Goal: Task Accomplishment & Management: Manage account settings

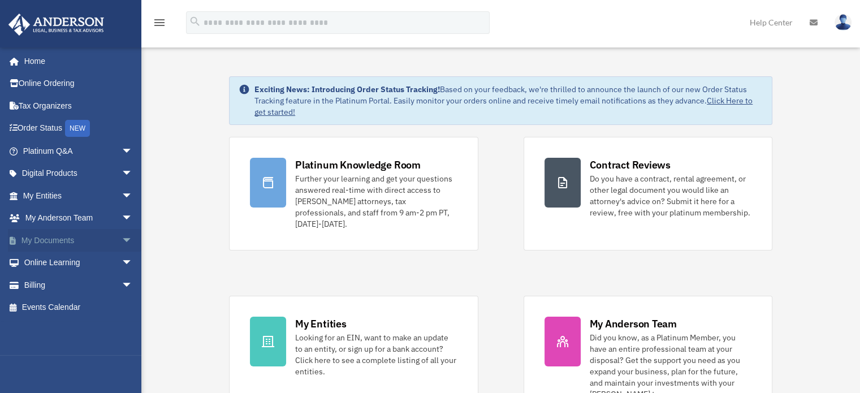
click at [54, 240] on link "My Documents arrow_drop_down" at bounding box center [79, 240] width 142 height 23
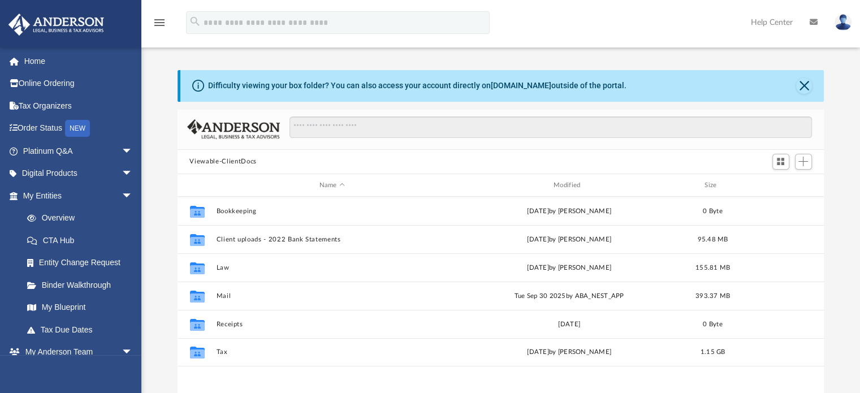
scroll to position [248, 638]
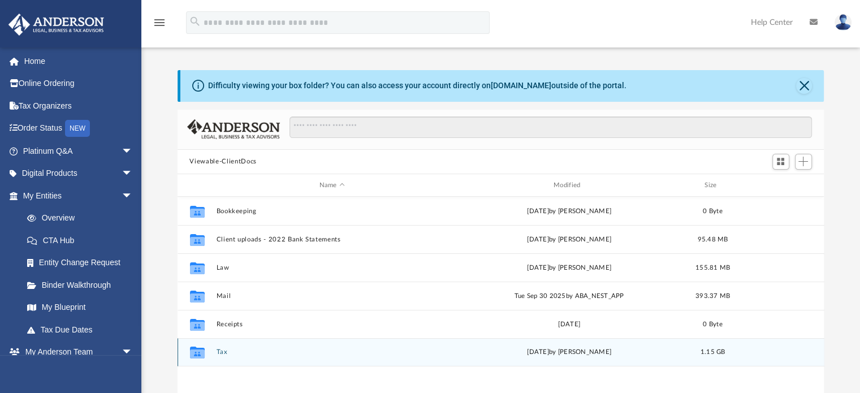
click at [213, 354] on div "Collaborated Folder Tax [DATE] by [PERSON_NAME] 1.15 GB" at bounding box center [501, 352] width 647 height 28
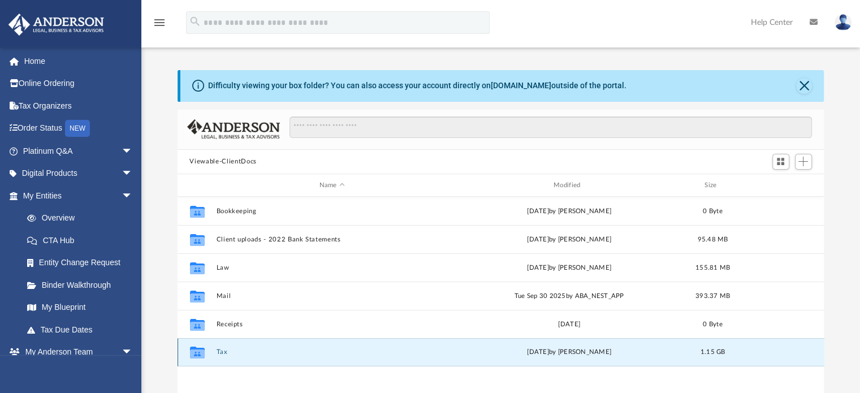
click at [220, 353] on button "Tax" at bounding box center [332, 352] width 232 height 7
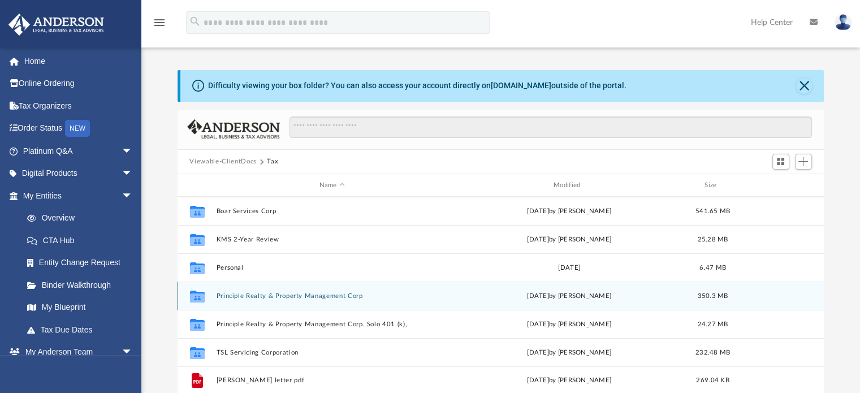
click at [245, 297] on button "Principle Realty & Property Management Corp" at bounding box center [332, 295] width 232 height 7
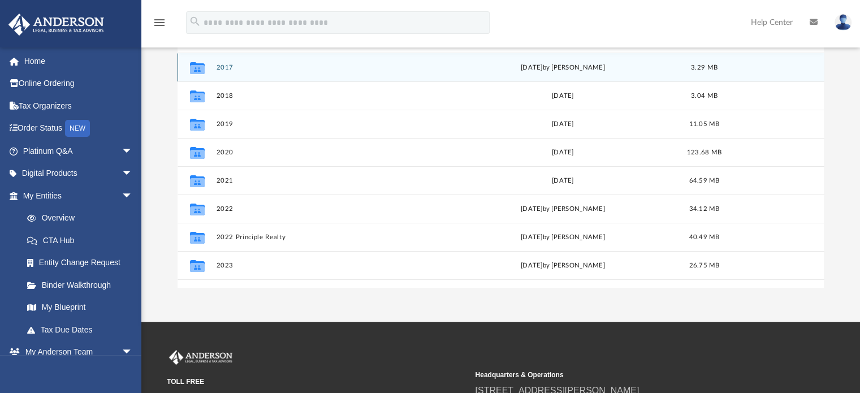
scroll to position [151, 0]
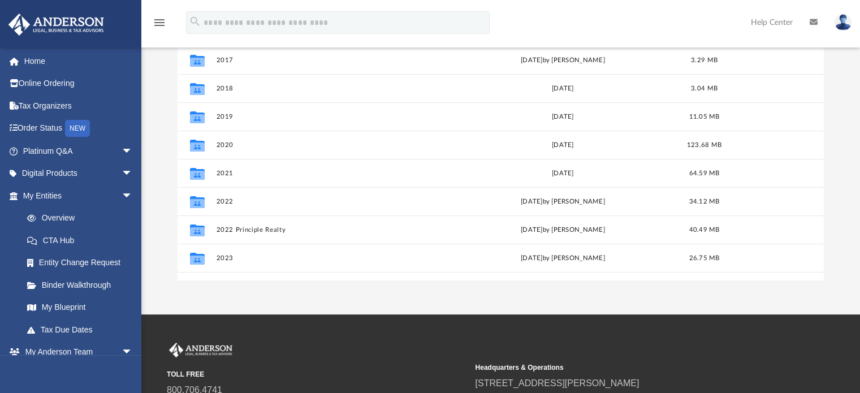
drag, startPoint x: 853, startPoint y: 287, endPoint x: 853, endPoint y: 257, distance: 29.4
click at [853, 257] on div "App customercare@prpmcorp.com Sign Out customercare@prpmcorp.com Home Online Or…" at bounding box center [430, 81] width 860 height 465
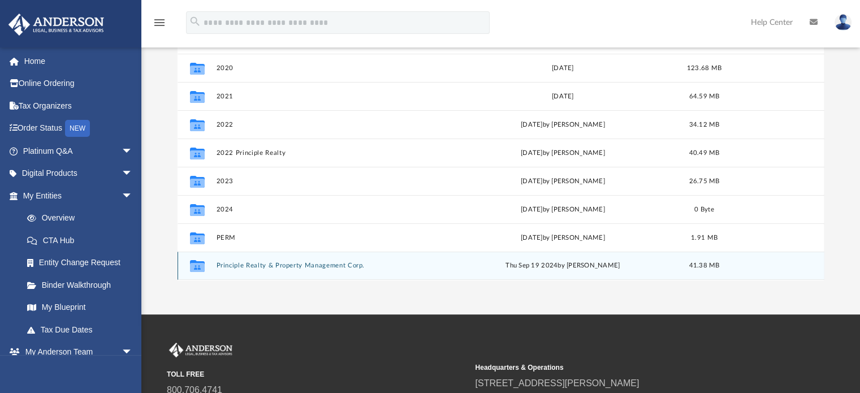
click at [320, 261] on div "Collaborated Folder Principle Realty & Property Management Corp. Thu Sep 19 202…" at bounding box center [501, 266] width 647 height 28
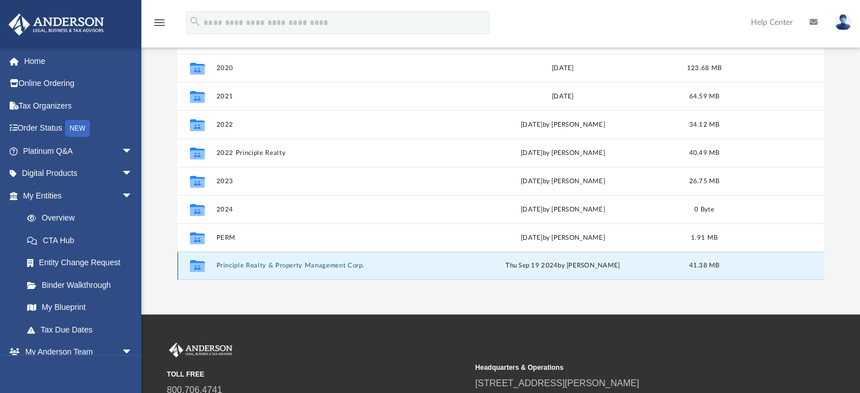
click at [317, 264] on button "Principle Realty & Property Management Corp." at bounding box center [330, 265] width 228 height 7
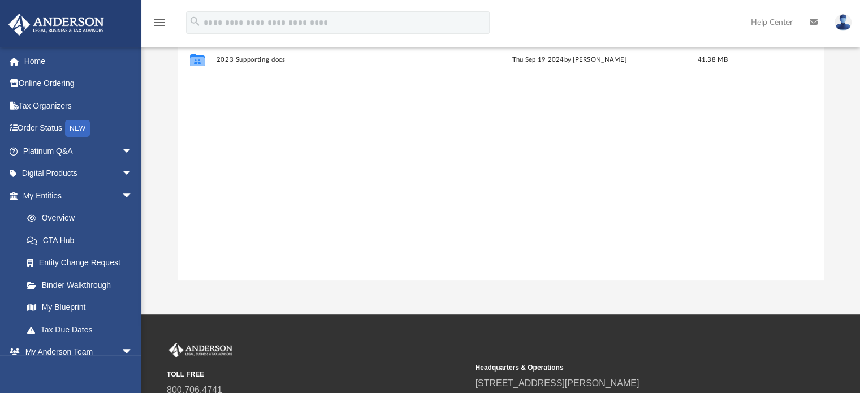
scroll to position [0, 0]
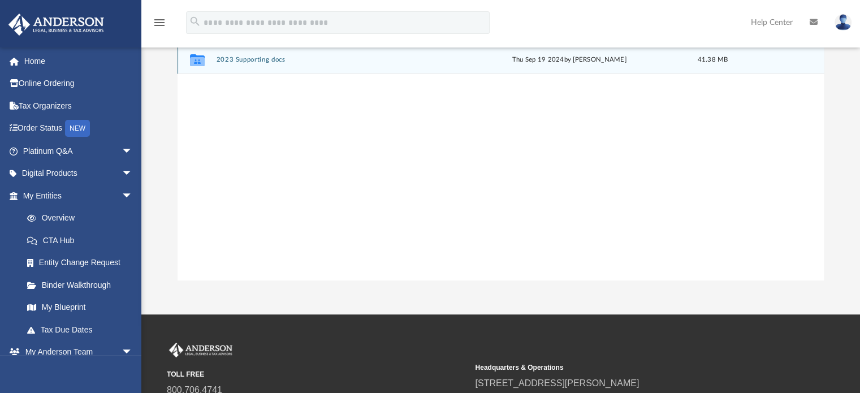
click at [282, 63] on button "2023 Supporting docs" at bounding box center [332, 60] width 232 height 7
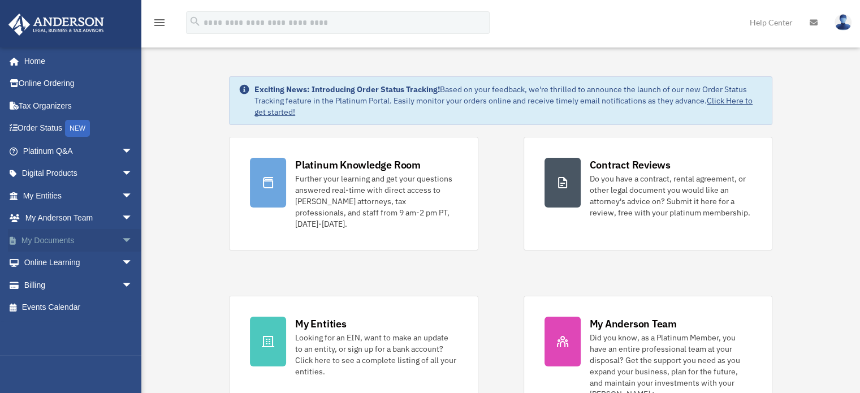
click at [71, 231] on link "My Documents arrow_drop_down" at bounding box center [79, 240] width 142 height 23
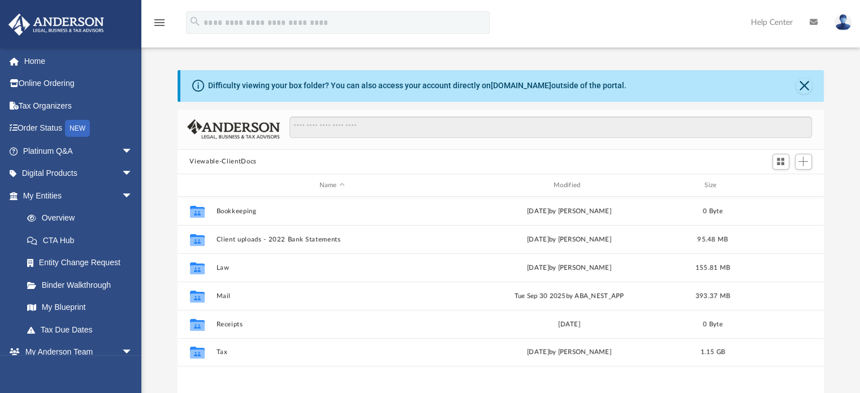
scroll to position [248, 638]
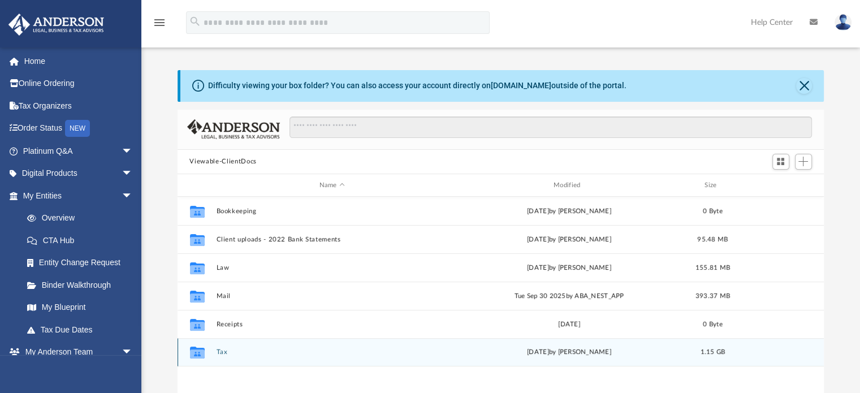
click at [195, 351] on icon "grid" at bounding box center [196, 353] width 15 height 9
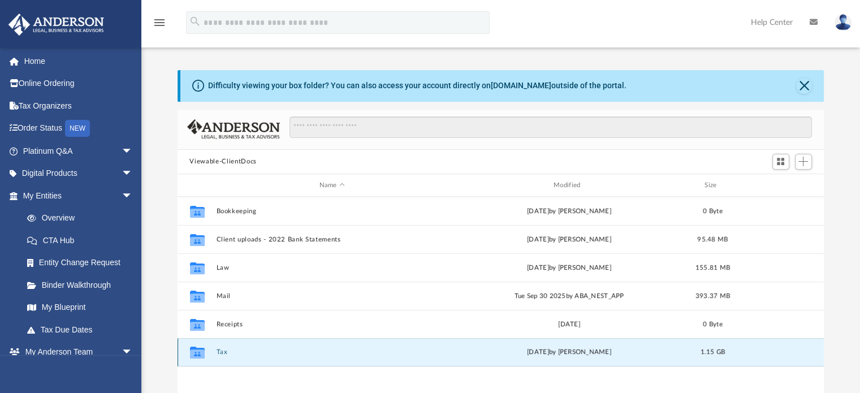
click at [197, 355] on icon "grid" at bounding box center [196, 353] width 15 height 9
click at [197, 354] on icon "grid" at bounding box center [196, 353] width 15 height 9
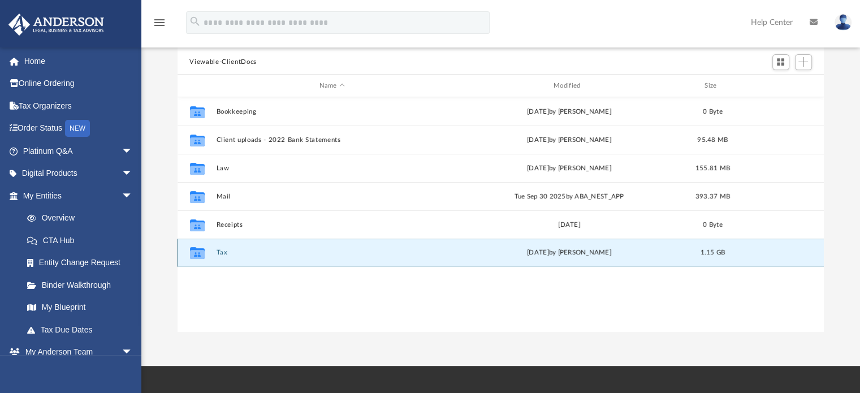
scroll to position [136, 0]
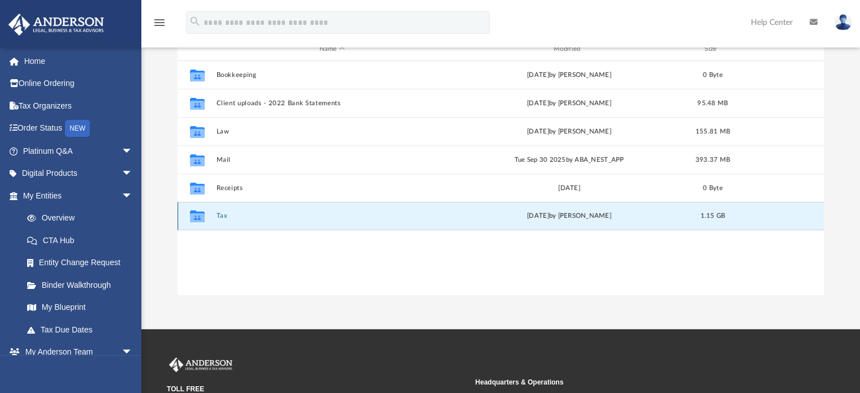
click at [197, 217] on icon "grid" at bounding box center [196, 217] width 15 height 9
click at [200, 217] on icon "grid" at bounding box center [196, 217] width 15 height 9
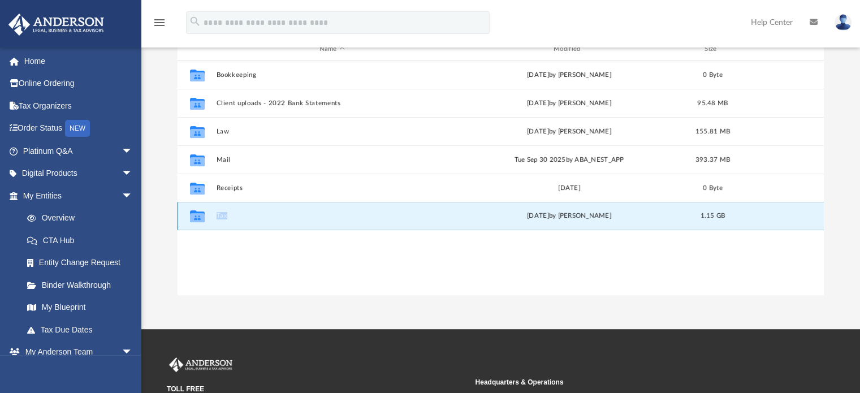
click at [200, 217] on icon "grid" at bounding box center [196, 217] width 15 height 9
click at [210, 217] on div "Collaborated Folder" at bounding box center [197, 216] width 28 height 18
click at [551, 219] on div "Wed Oct 1 2025 by Troy Butler" at bounding box center [569, 216] width 232 height 10
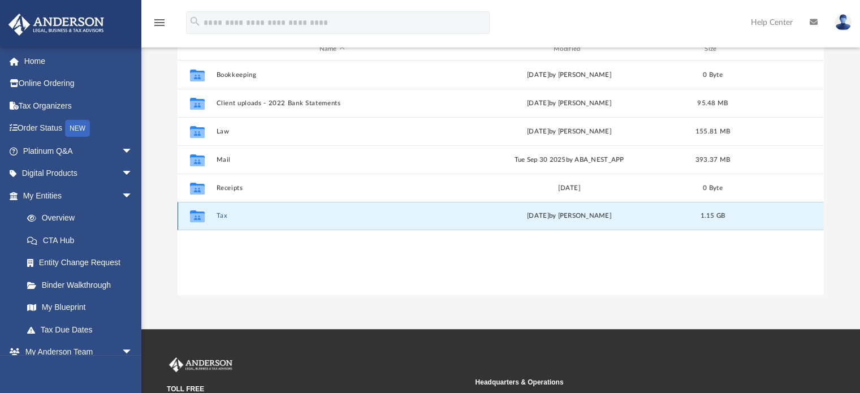
click at [551, 219] on div "Wed Oct 1 2025 by Troy Butler" at bounding box center [569, 216] width 232 height 10
click at [216, 217] on button "Tax" at bounding box center [332, 216] width 232 height 7
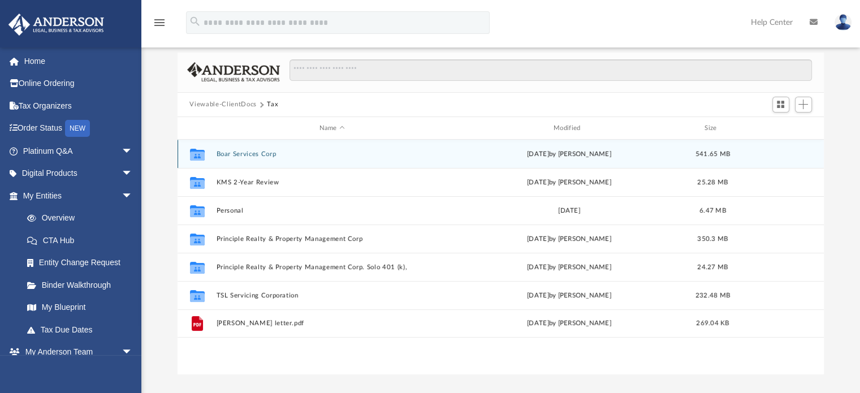
scroll to position [60, 0]
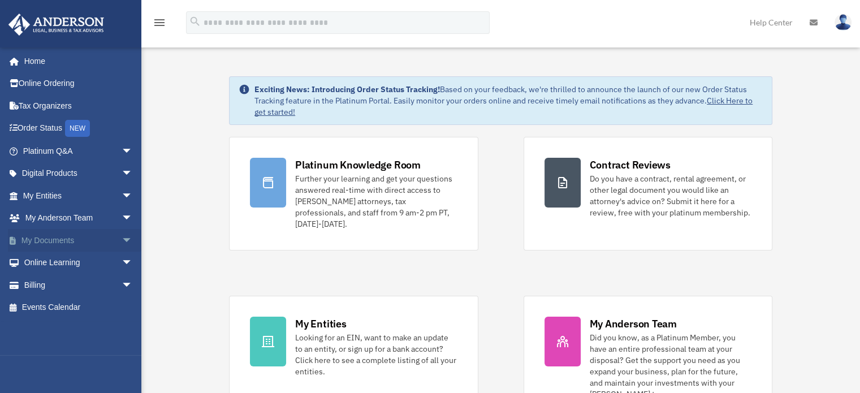
click at [42, 242] on link "My Documents arrow_drop_down" at bounding box center [79, 240] width 142 height 23
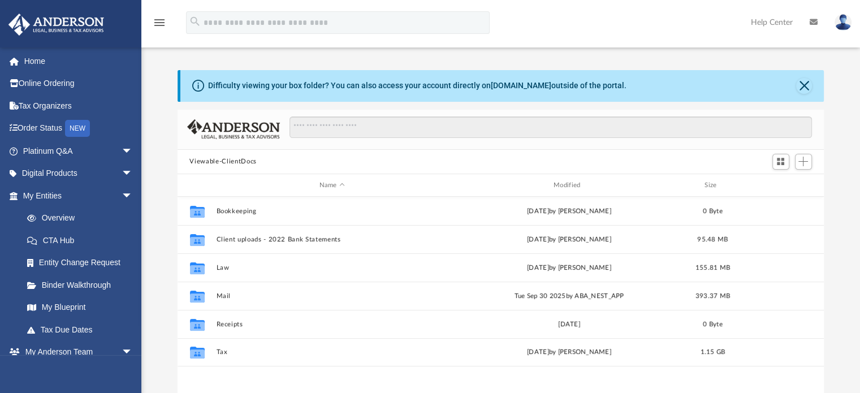
scroll to position [248, 638]
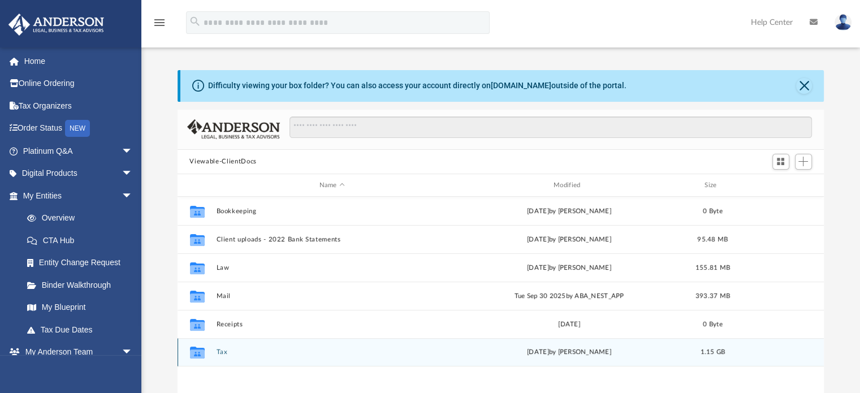
click at [194, 351] on icon "grid" at bounding box center [196, 353] width 15 height 9
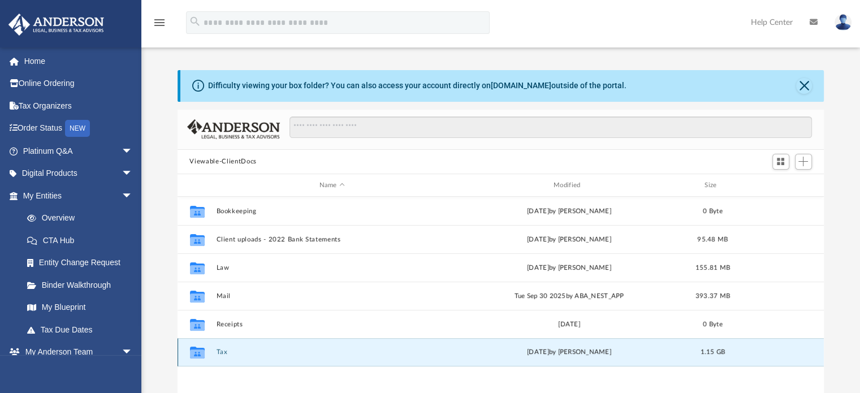
click at [194, 351] on icon "grid" at bounding box center [196, 353] width 15 height 9
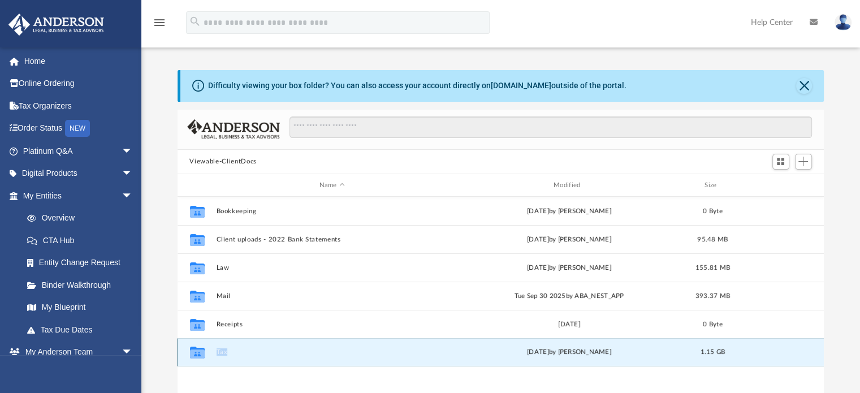
click at [225, 349] on button "Tax" at bounding box center [332, 352] width 232 height 7
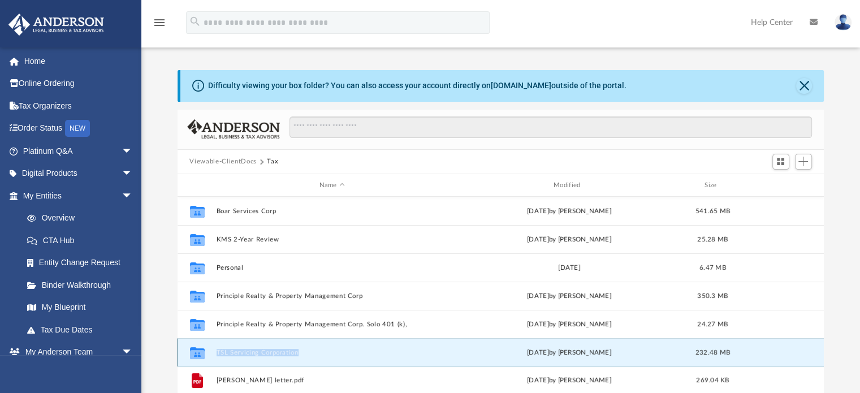
click at [225, 349] on button "TSL Servicing Corporation" at bounding box center [332, 352] width 232 height 7
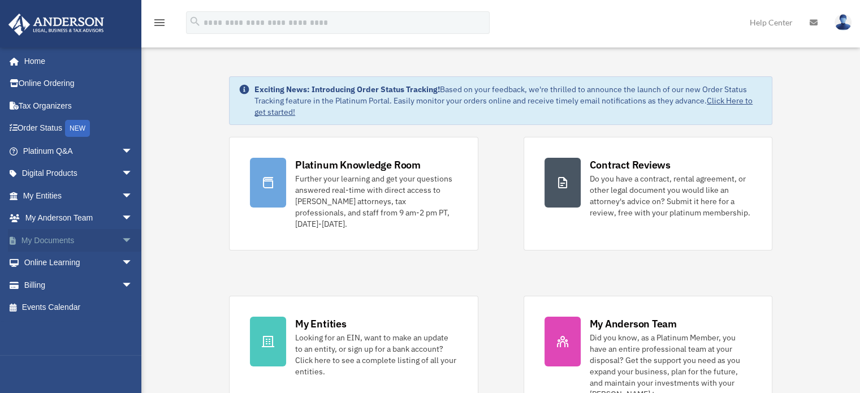
click at [105, 235] on link "My Documents arrow_drop_down" at bounding box center [79, 240] width 142 height 23
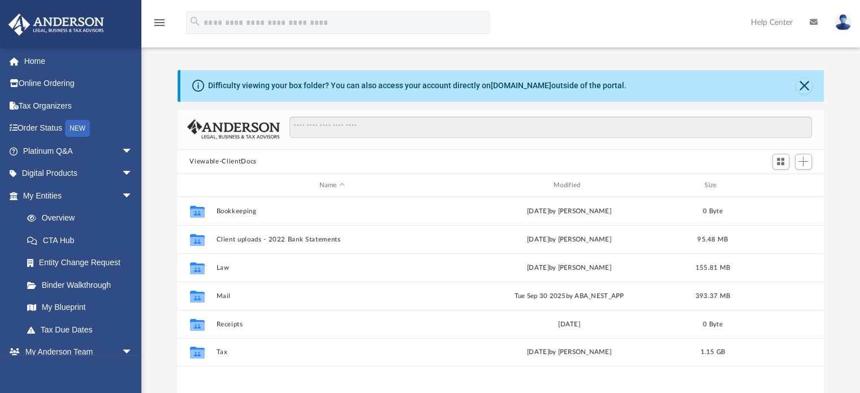
scroll to position [248, 638]
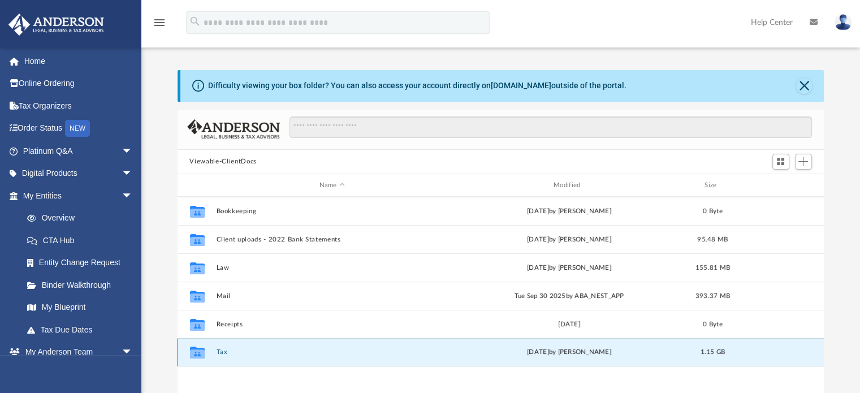
click at [217, 351] on button "Tax" at bounding box center [332, 352] width 232 height 7
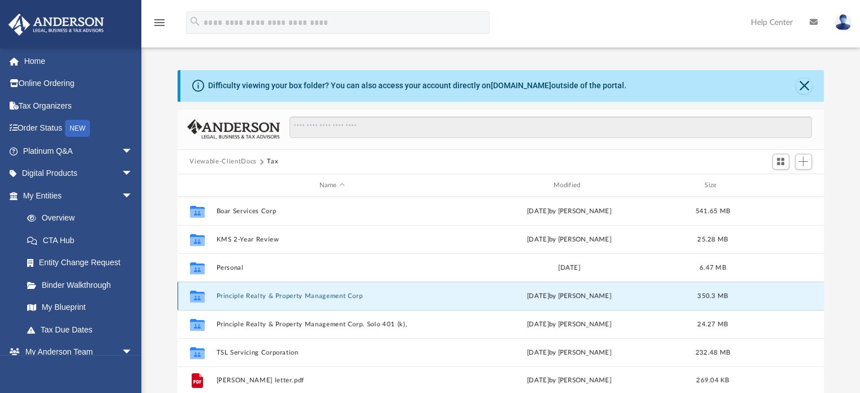
click at [282, 292] on button "Principle Realty & Property Management Corp" at bounding box center [332, 295] width 232 height 7
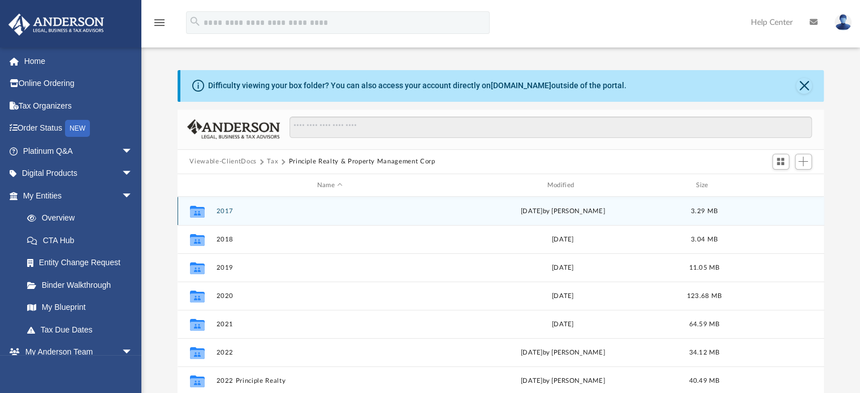
scroll to position [1, 0]
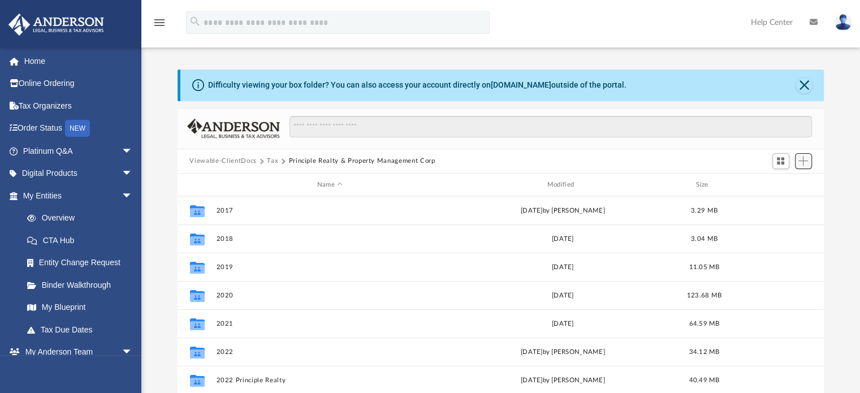
click at [803, 160] on span "Add" at bounding box center [803, 161] width 10 height 10
click at [786, 202] on li "New Folder" at bounding box center [787, 201] width 36 height 12
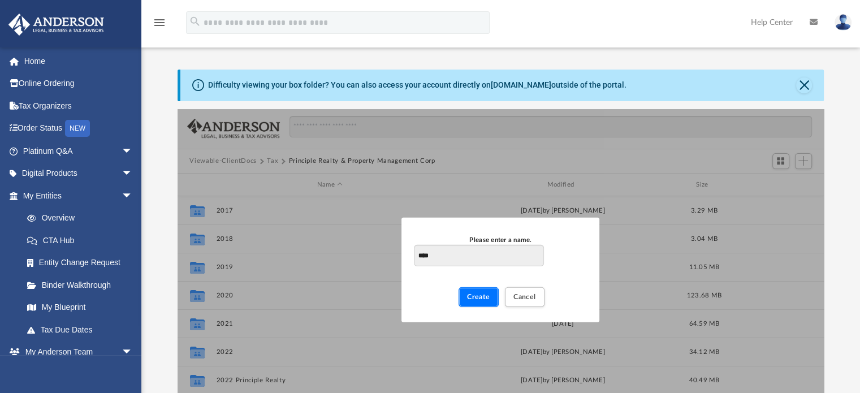
click at [477, 295] on span "Create" at bounding box center [478, 296] width 23 height 7
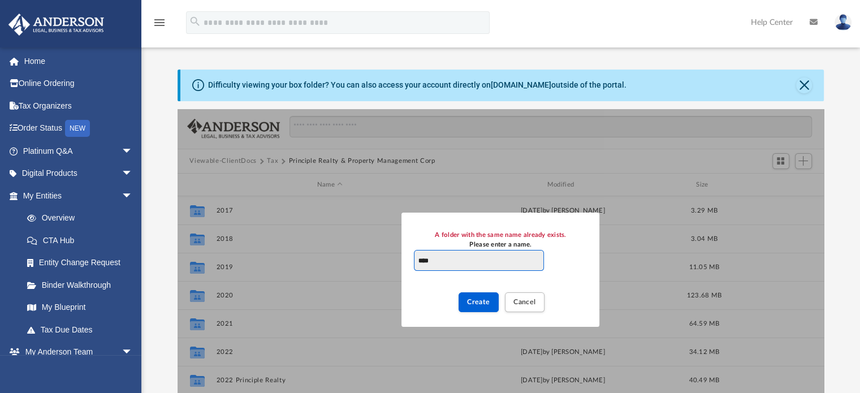
click at [461, 264] on input "****" at bounding box center [478, 260] width 129 height 21
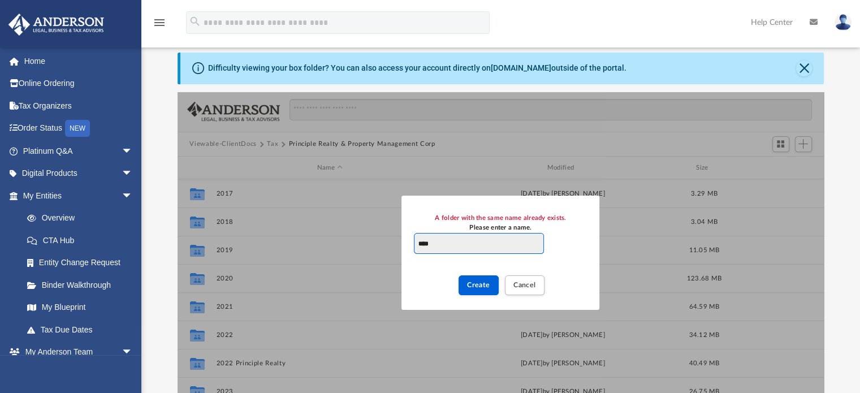
scroll to position [16, 0]
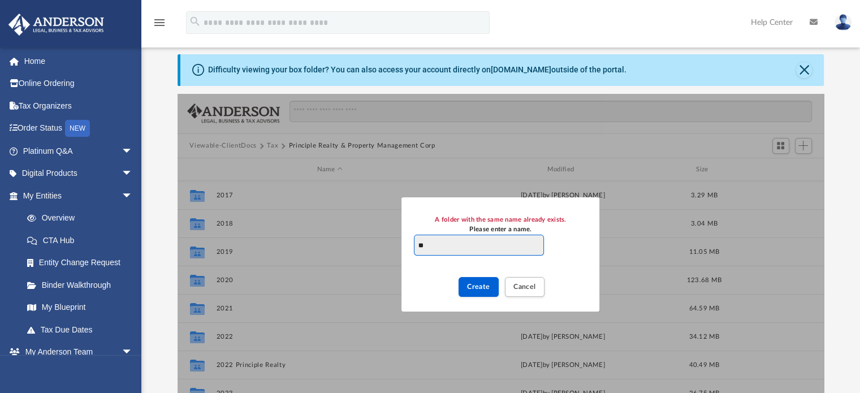
type input "*"
type input "**********"
click at [453, 287] on div "Create Cancel" at bounding box center [500, 283] width 173 height 32
click at [464, 287] on button "Create" at bounding box center [478, 287] width 40 height 20
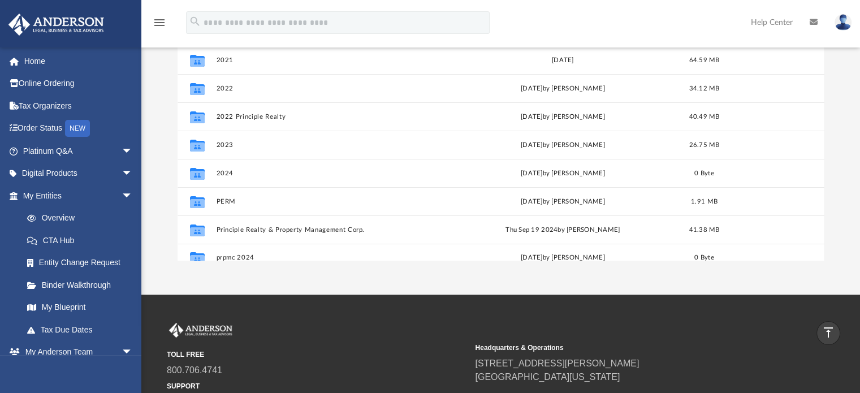
scroll to position [105, 0]
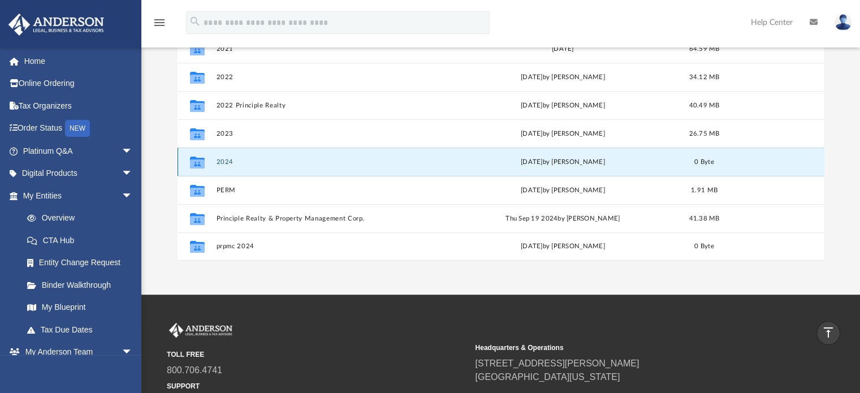
click at [233, 161] on button "2024" at bounding box center [330, 161] width 228 height 7
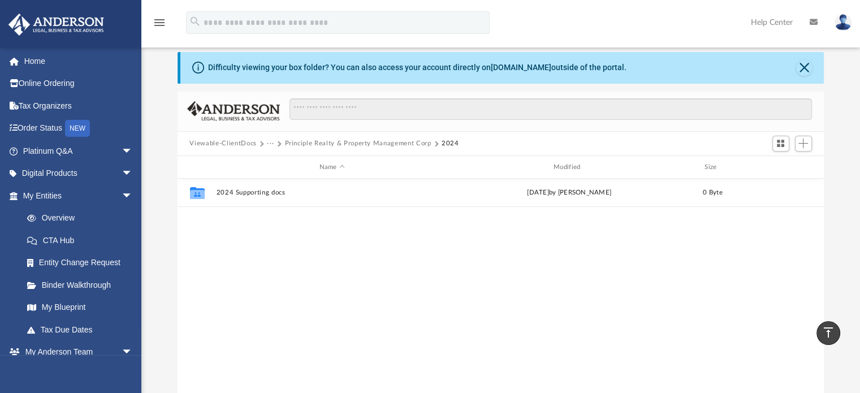
scroll to position [17, 0]
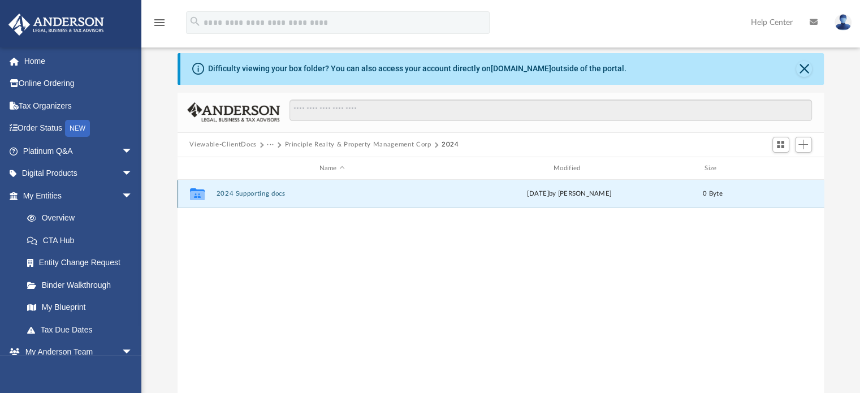
click at [272, 192] on button "2024 Supporting docs" at bounding box center [332, 194] width 232 height 7
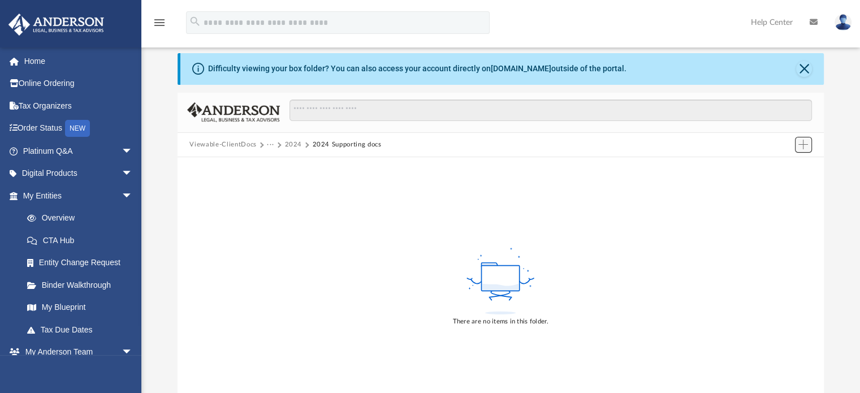
click at [803, 140] on span "Add" at bounding box center [803, 145] width 10 height 10
click at [778, 166] on li "Upload" at bounding box center [787, 167] width 36 height 12
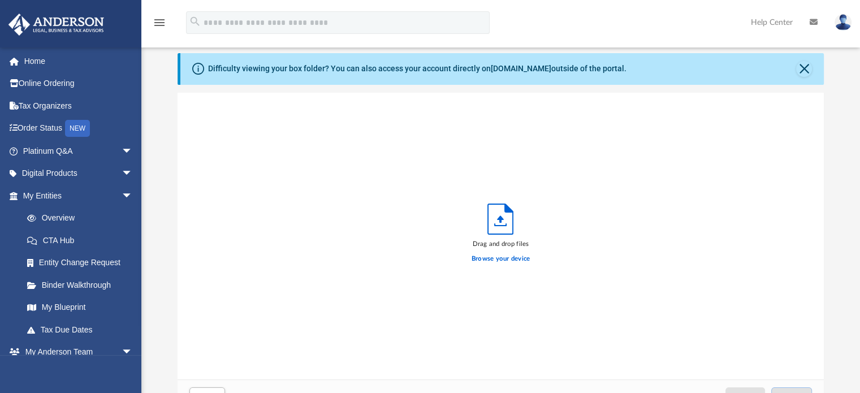
scroll to position [278, 638]
click at [483, 258] on label "Browse your device" at bounding box center [500, 259] width 59 height 10
click at [0, 0] on input "Browse your device" at bounding box center [0, 0] width 0 height 0
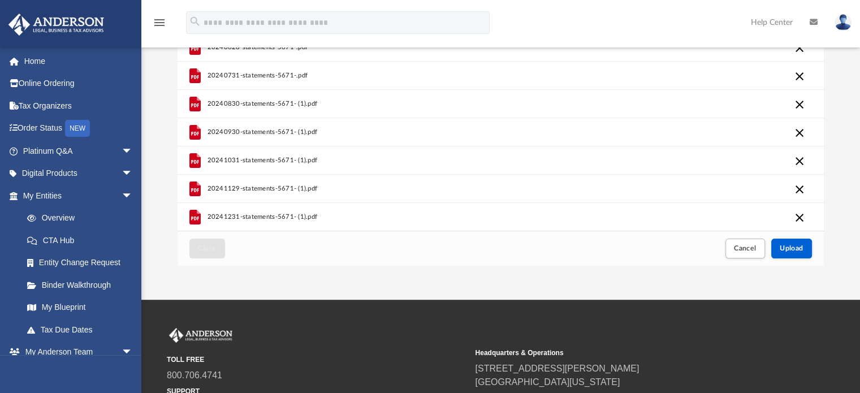
scroll to position [168, 0]
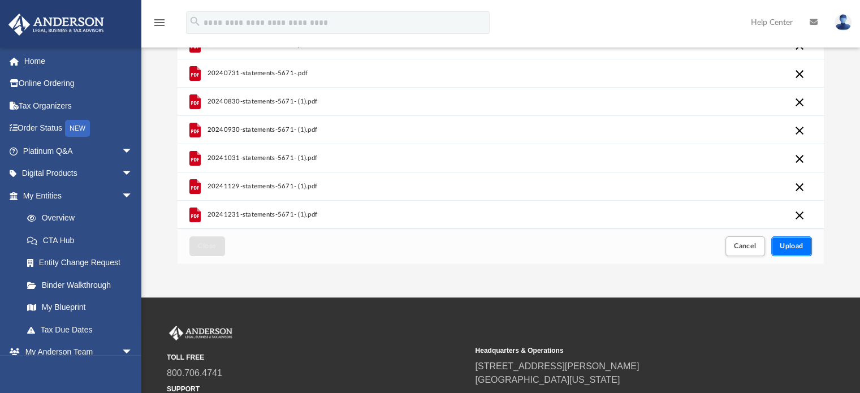
click at [788, 244] on span "Upload" at bounding box center [792, 246] width 24 height 7
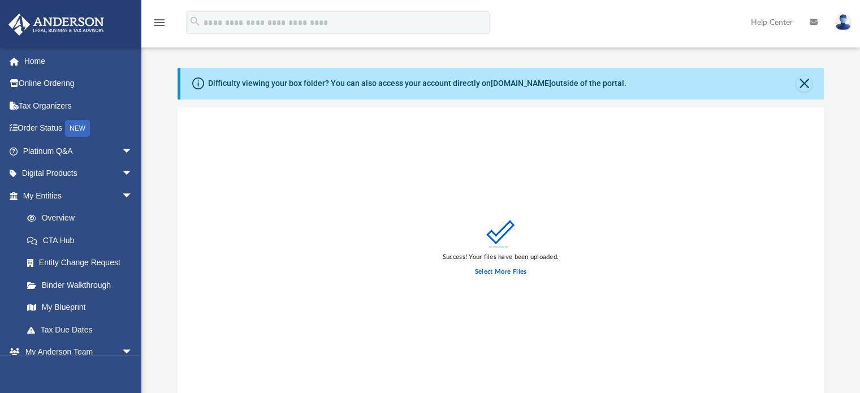
scroll to position [0, 0]
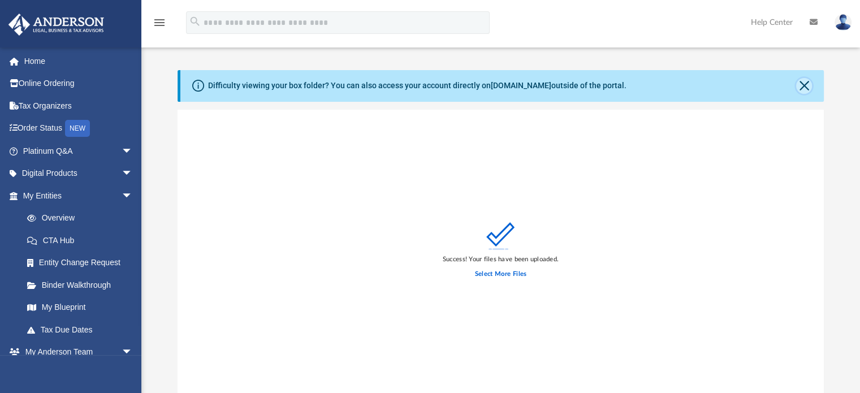
click at [806, 84] on button "Close" at bounding box center [804, 86] width 16 height 16
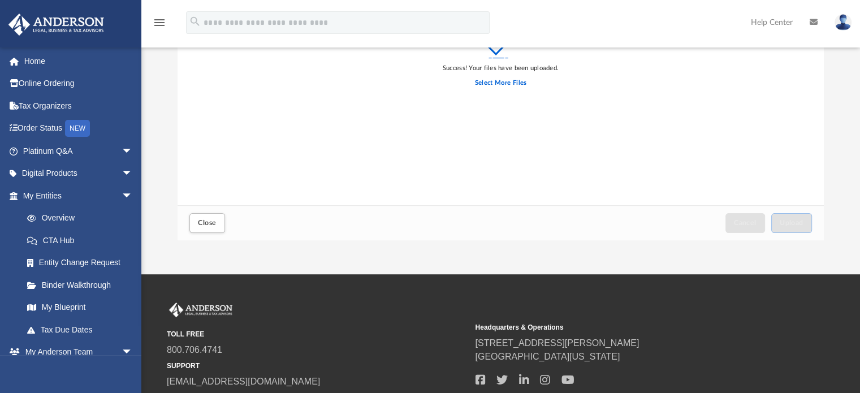
scroll to position [152, 0]
click at [205, 220] on span "Close" at bounding box center [207, 222] width 18 height 7
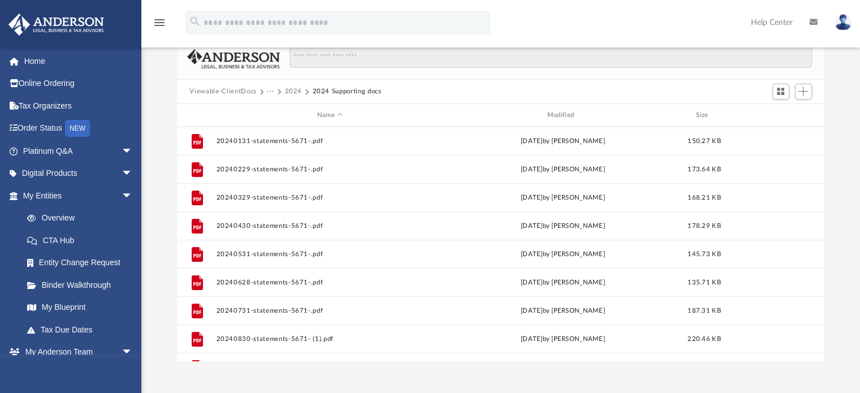
scroll to position [29, 0]
click at [811, 94] on button "Add" at bounding box center [803, 93] width 17 height 16
click at [785, 112] on li "Upload" at bounding box center [787, 115] width 36 height 12
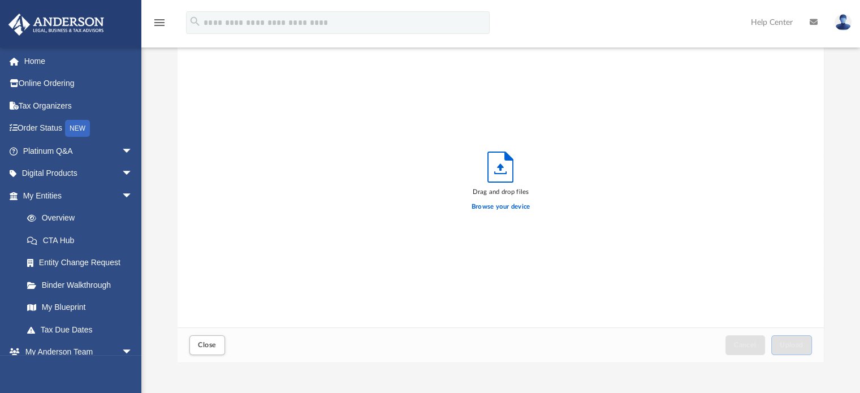
scroll to position [278, 638]
click at [511, 205] on label "Browse your device" at bounding box center [500, 207] width 59 height 10
click at [0, 0] on input "Browse your device" at bounding box center [0, 0] width 0 height 0
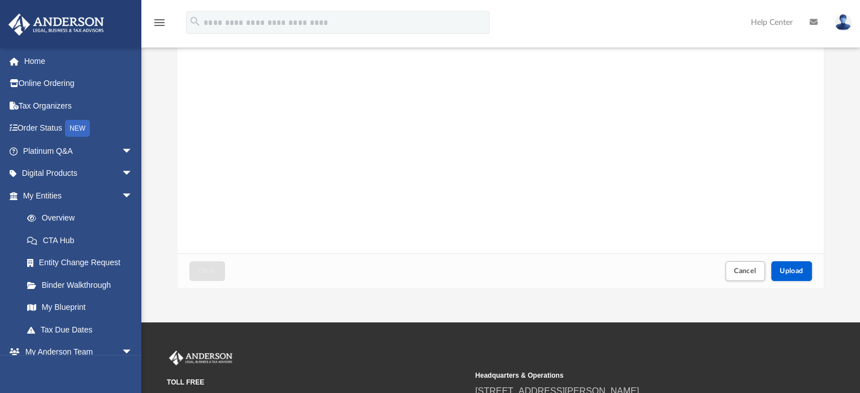
scroll to position [0, 0]
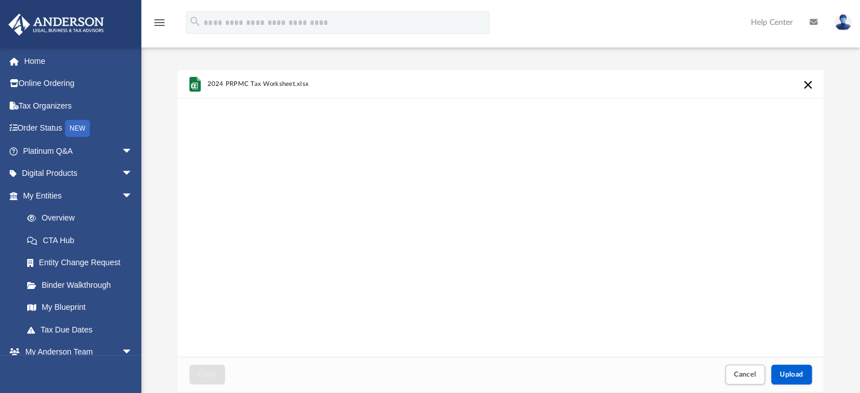
click at [812, 85] on button "Cancel this upload" at bounding box center [808, 85] width 14 height 14
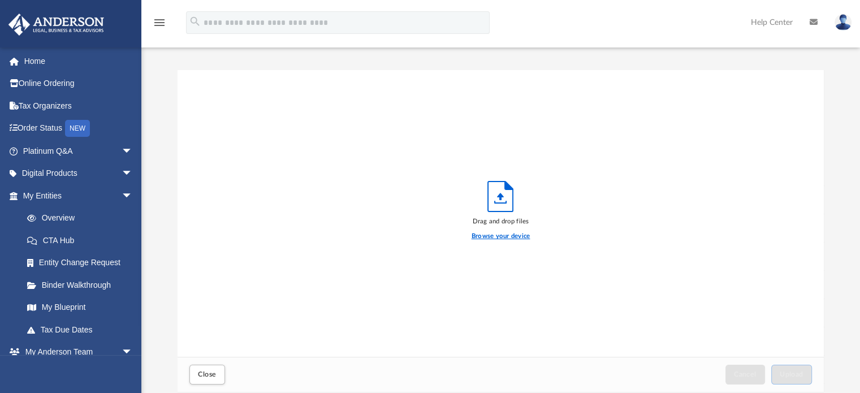
click at [504, 237] on label "Browse your device" at bounding box center [500, 236] width 59 height 10
click at [0, 0] on input "Browse your device" at bounding box center [0, 0] width 0 height 0
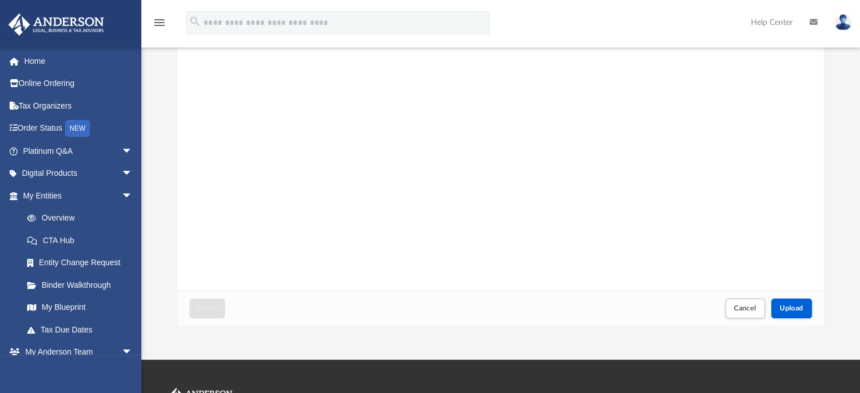
scroll to position [90, 0]
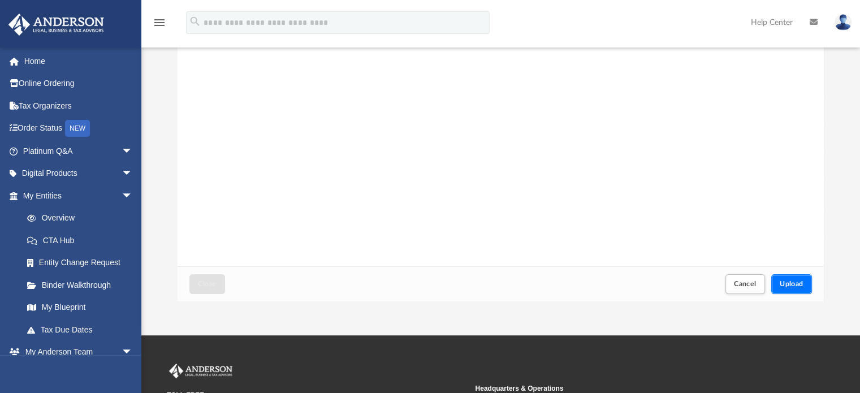
click at [785, 289] on button "Upload" at bounding box center [791, 284] width 41 height 20
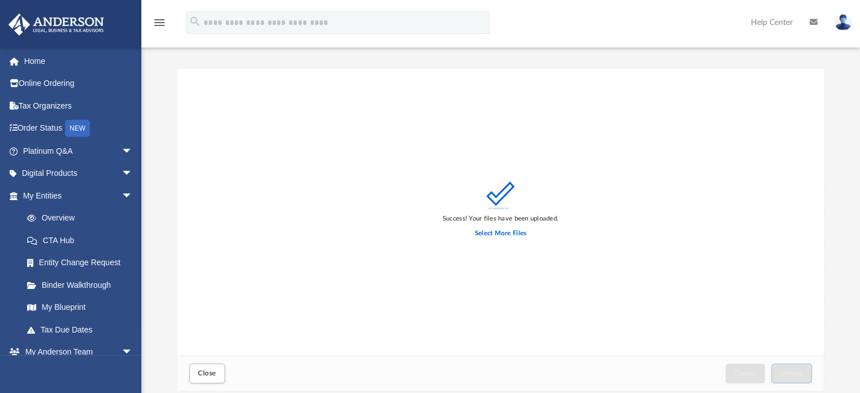
scroll to position [0, 0]
click at [72, 65] on link "Home" at bounding box center [79, 61] width 142 height 23
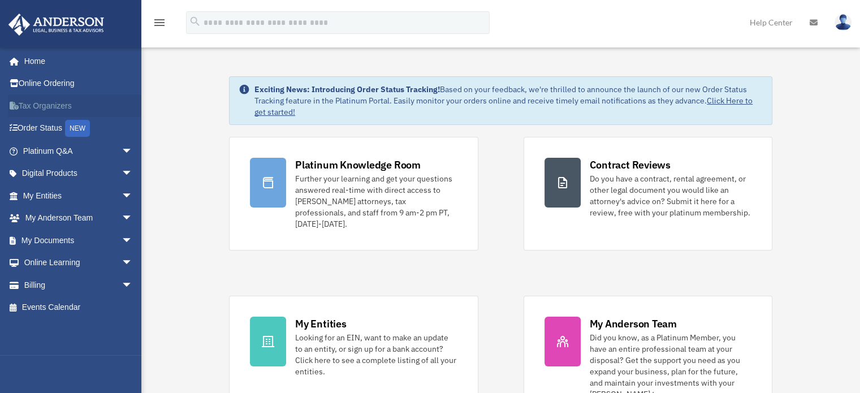
click at [34, 102] on link "Tax Organizers" at bounding box center [79, 105] width 142 height 23
